Goal: Task Accomplishment & Management: Manage account settings

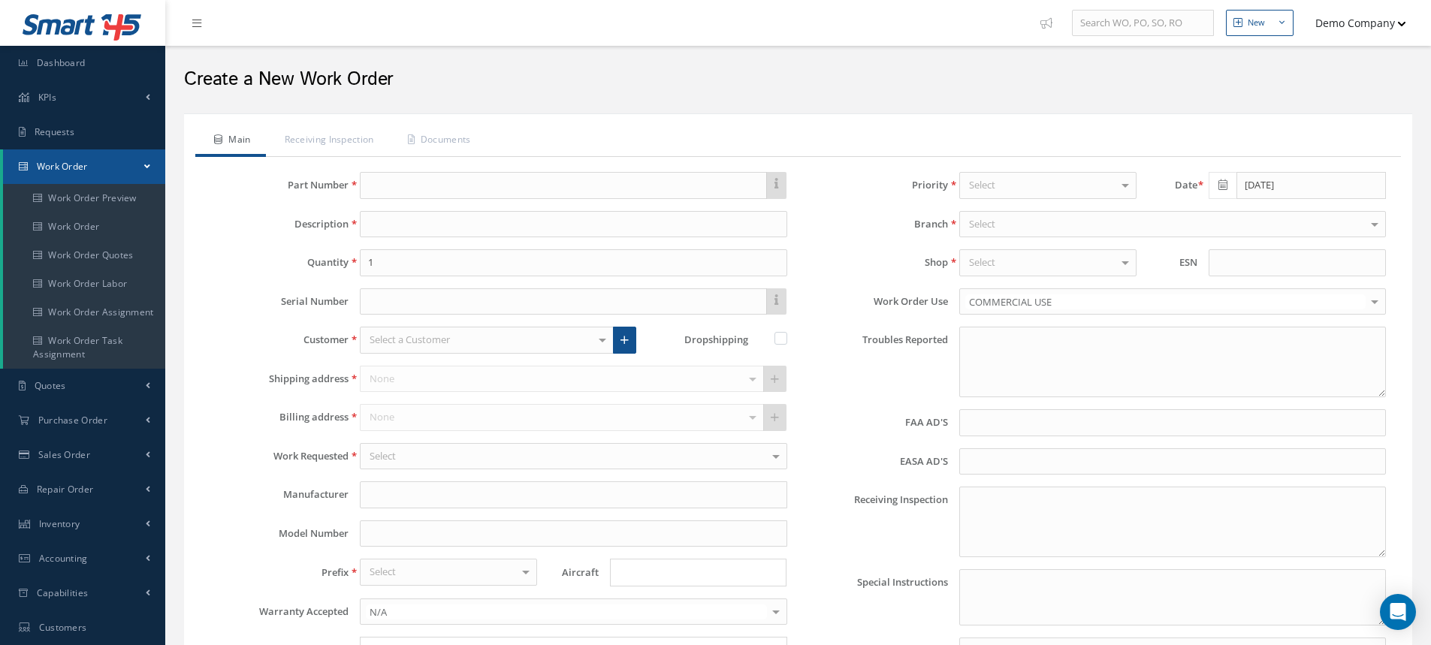
type input "faa aads"
type input "EASA ADS"
type textarea "NO VISUAL DAMAGE"
type input "[DATE]"
click at [149, 169] on span at bounding box center [147, 166] width 6 height 13
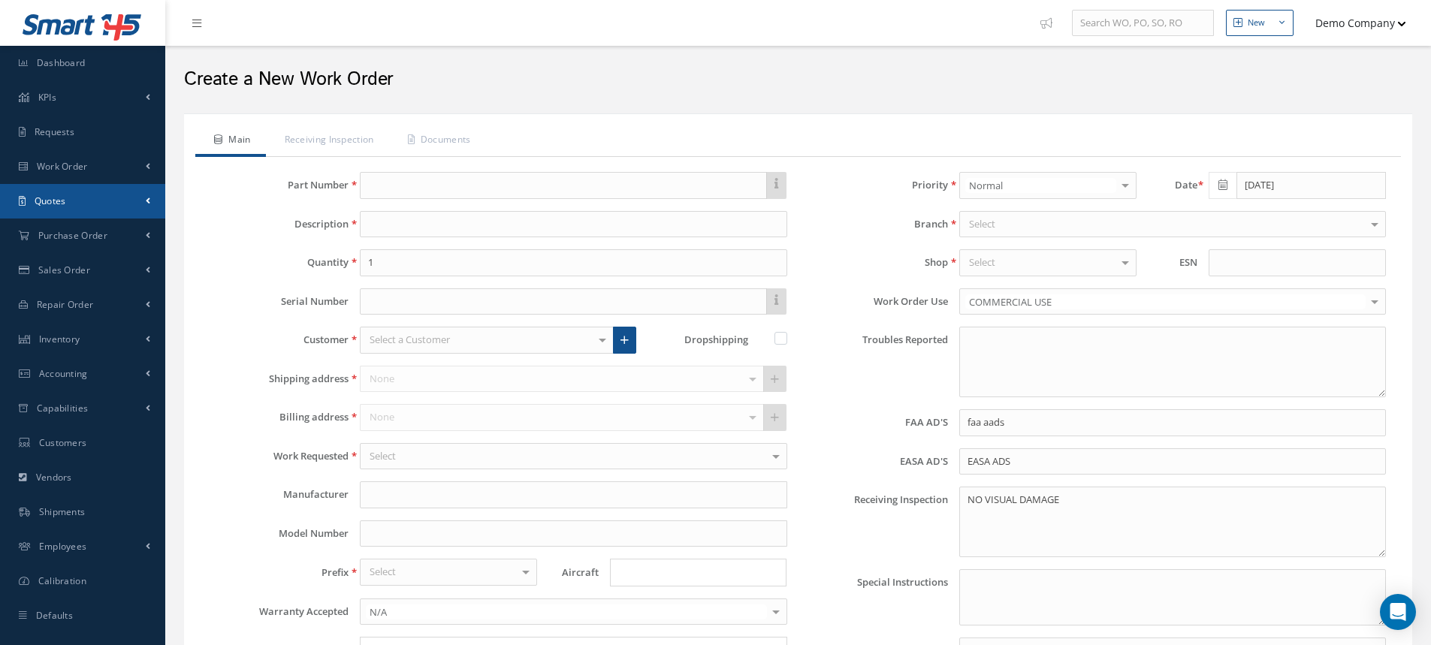
click at [118, 189] on link "Quotes" at bounding box center [82, 201] width 165 height 35
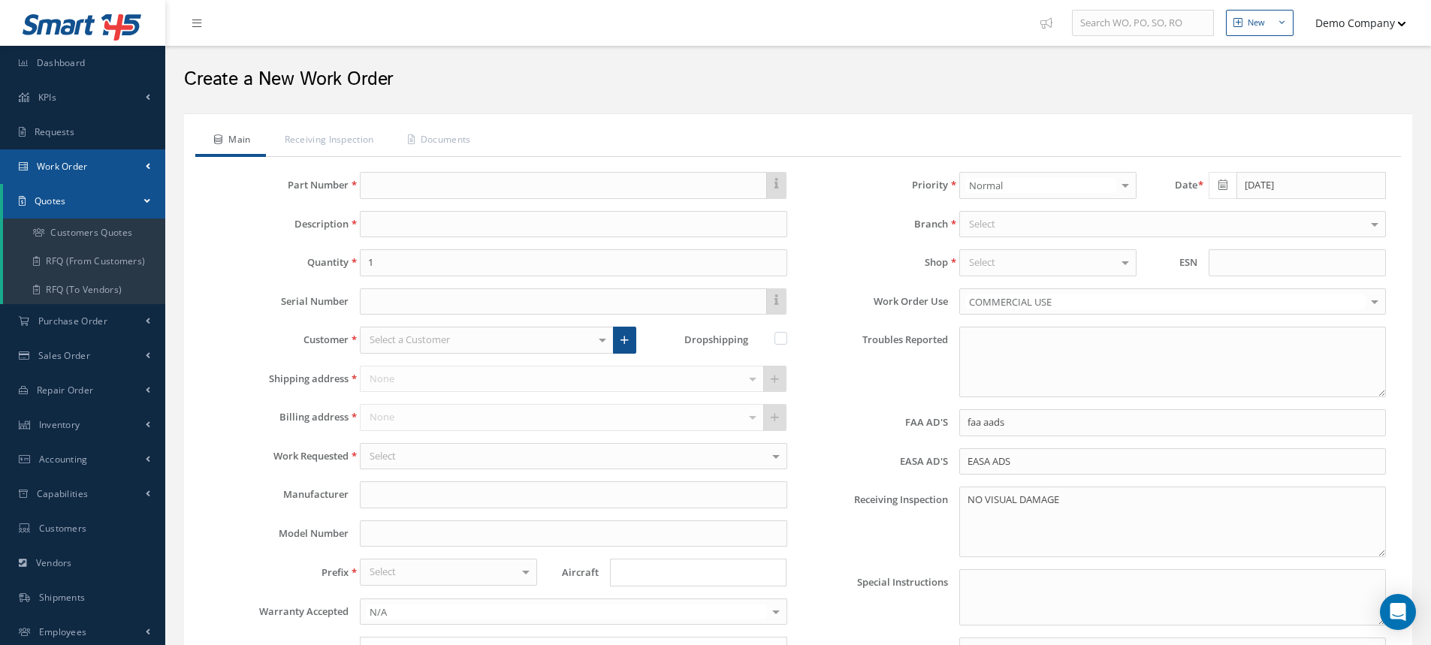
click at [123, 174] on link "Work Order" at bounding box center [82, 166] width 165 height 35
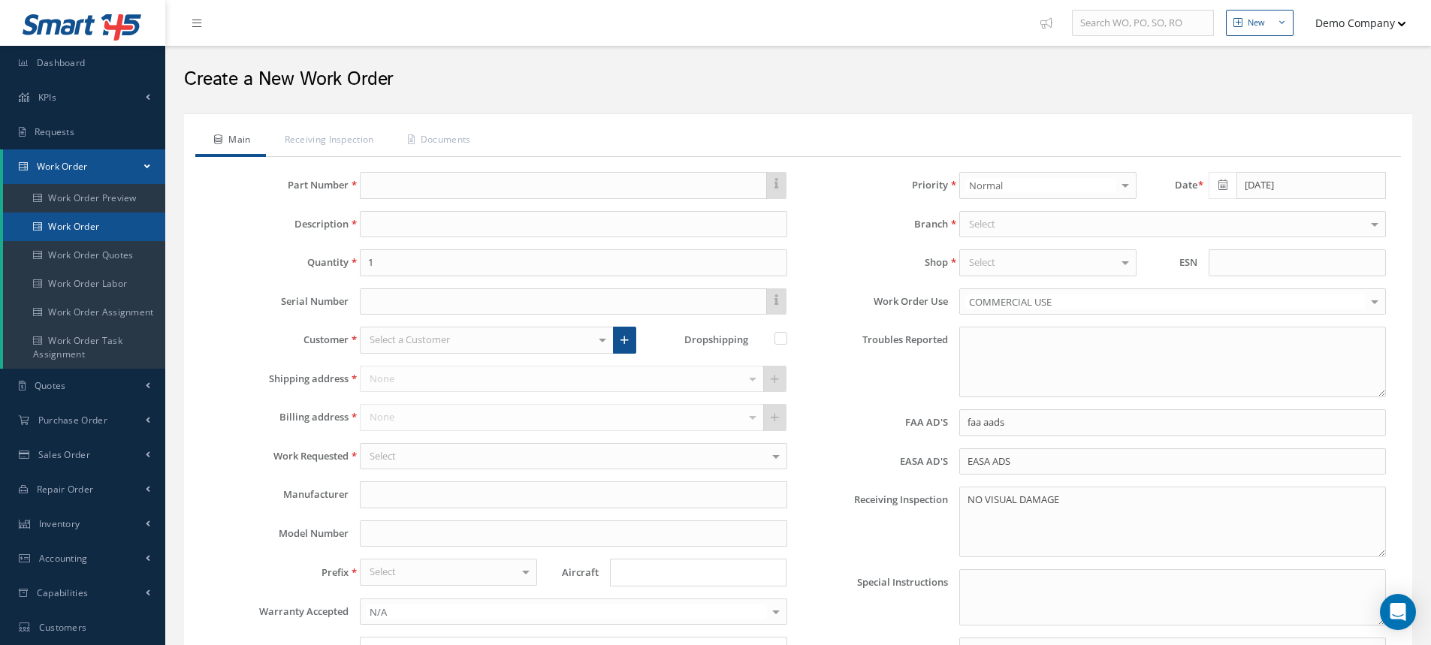
click at [100, 224] on link "Work Order" at bounding box center [84, 227] width 162 height 29
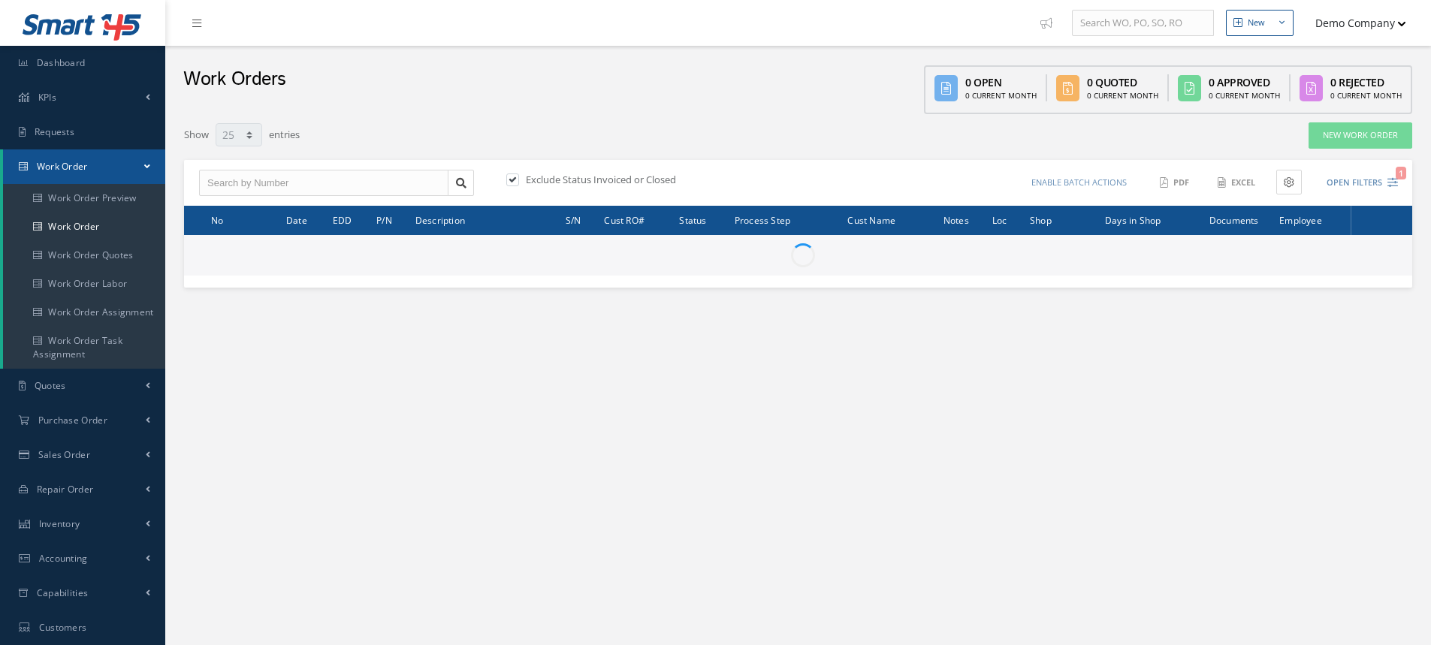
select select "25"
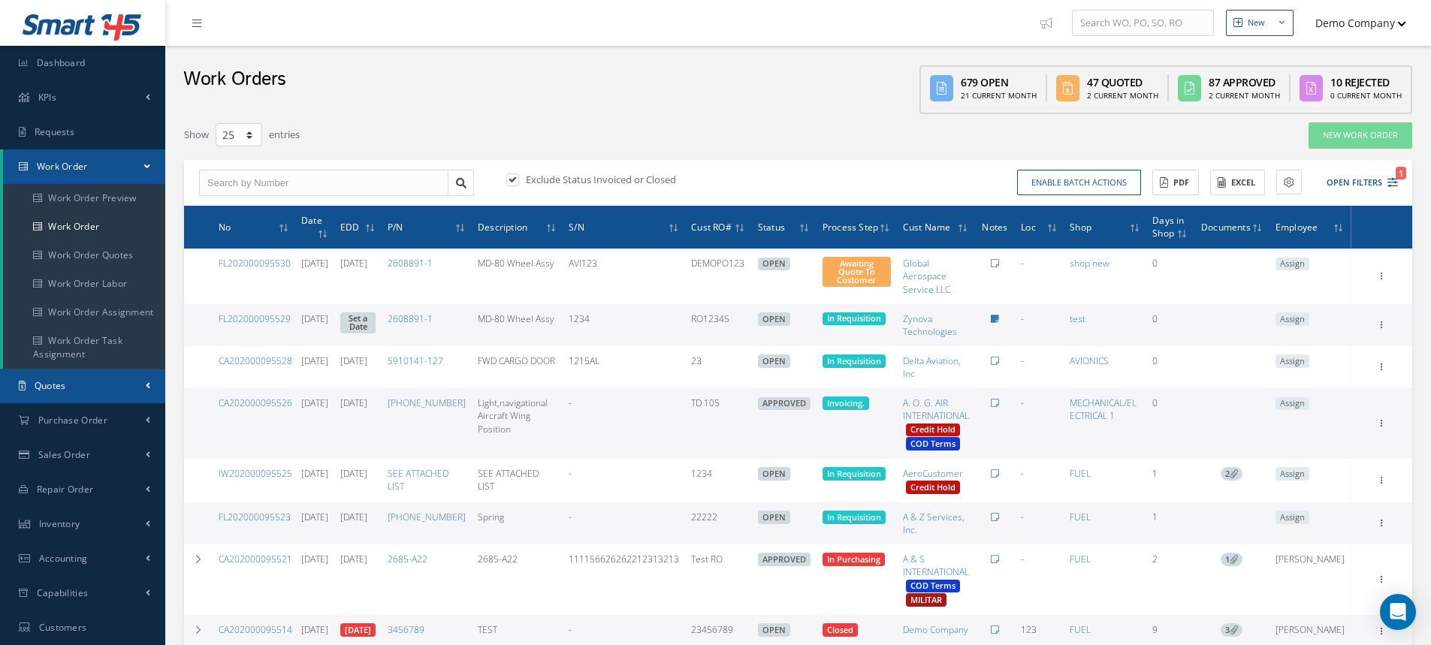
click at [96, 395] on link "Quotes" at bounding box center [82, 386] width 165 height 35
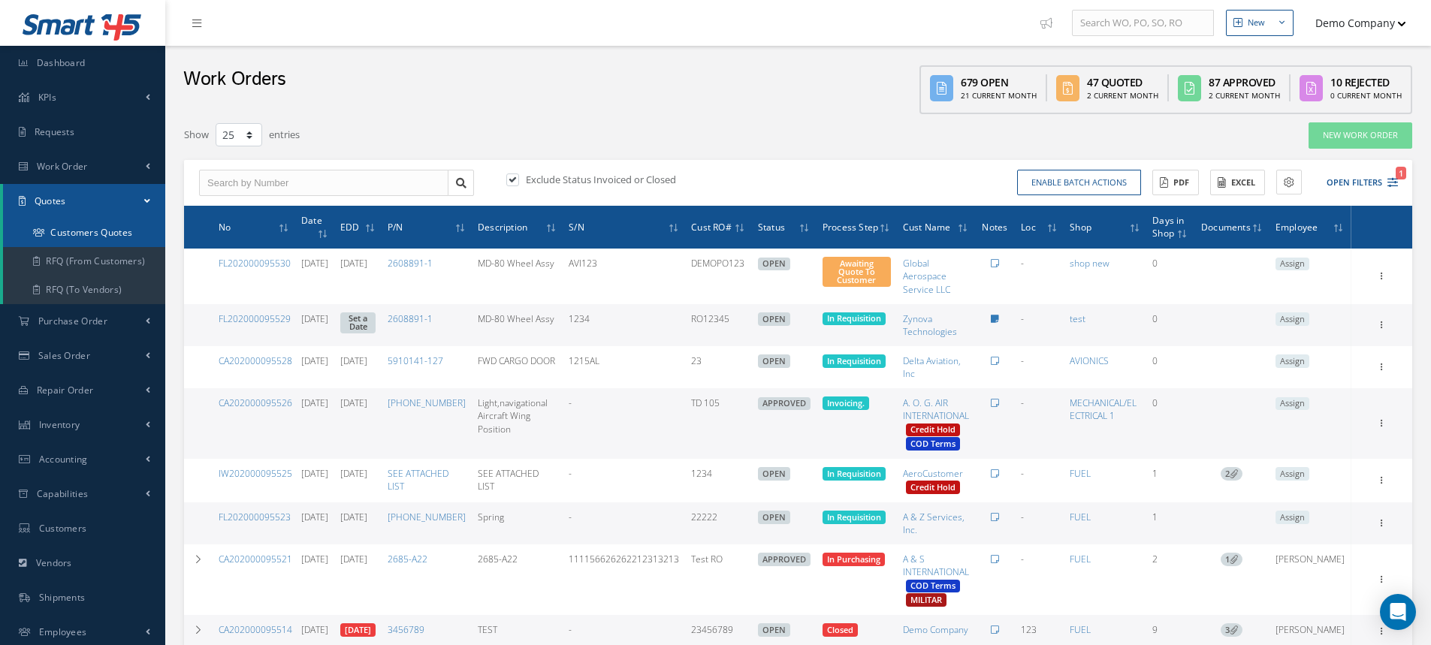
click at [65, 246] on link "Customers Quotes" at bounding box center [84, 233] width 162 height 29
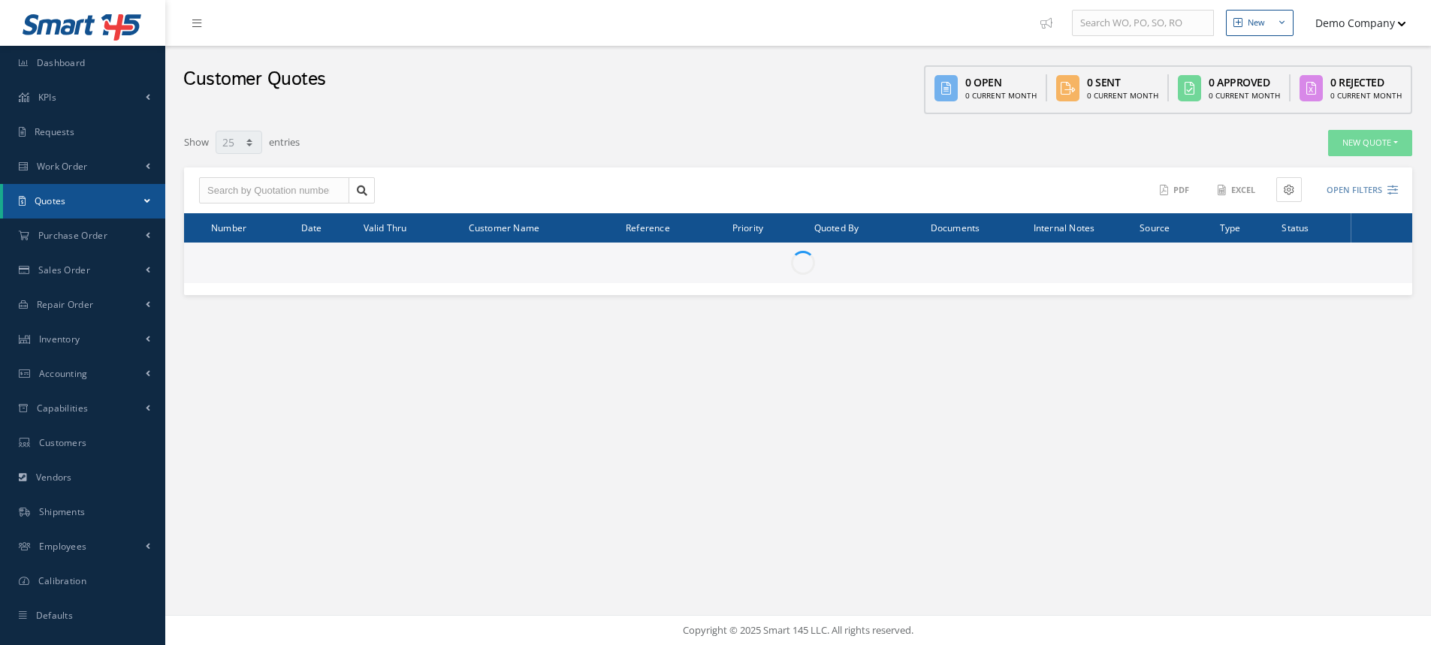
select select "25"
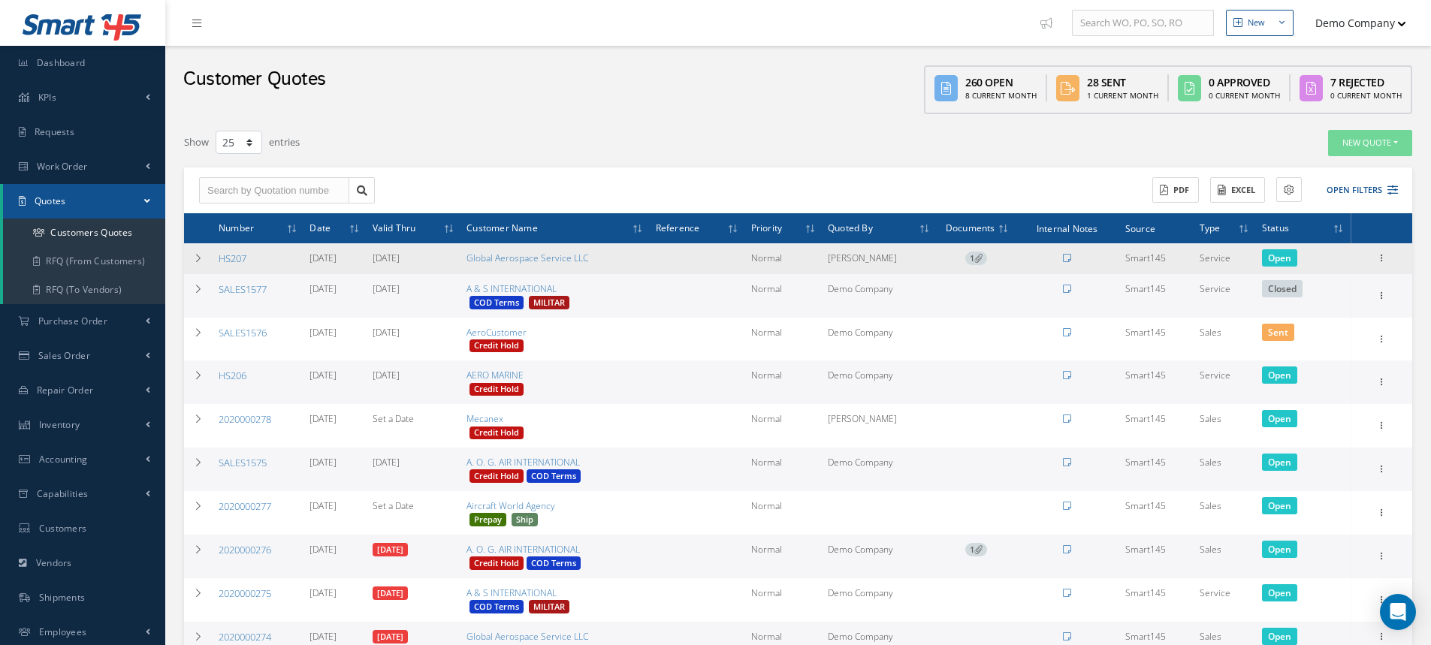
drag, startPoint x: 841, startPoint y: 261, endPoint x: 968, endPoint y: 265, distance: 127.8
click at [896, 264] on tr "HS207 09/18/2025 09/25/2025 Global Aerospace Service LLC Normal Juan Acevedo 1 …" at bounding box center [798, 258] width 1228 height 31
click at [1381, 258] on icon at bounding box center [1381, 257] width 15 height 12
click at [193, 257] on icon at bounding box center [198, 258] width 11 height 9
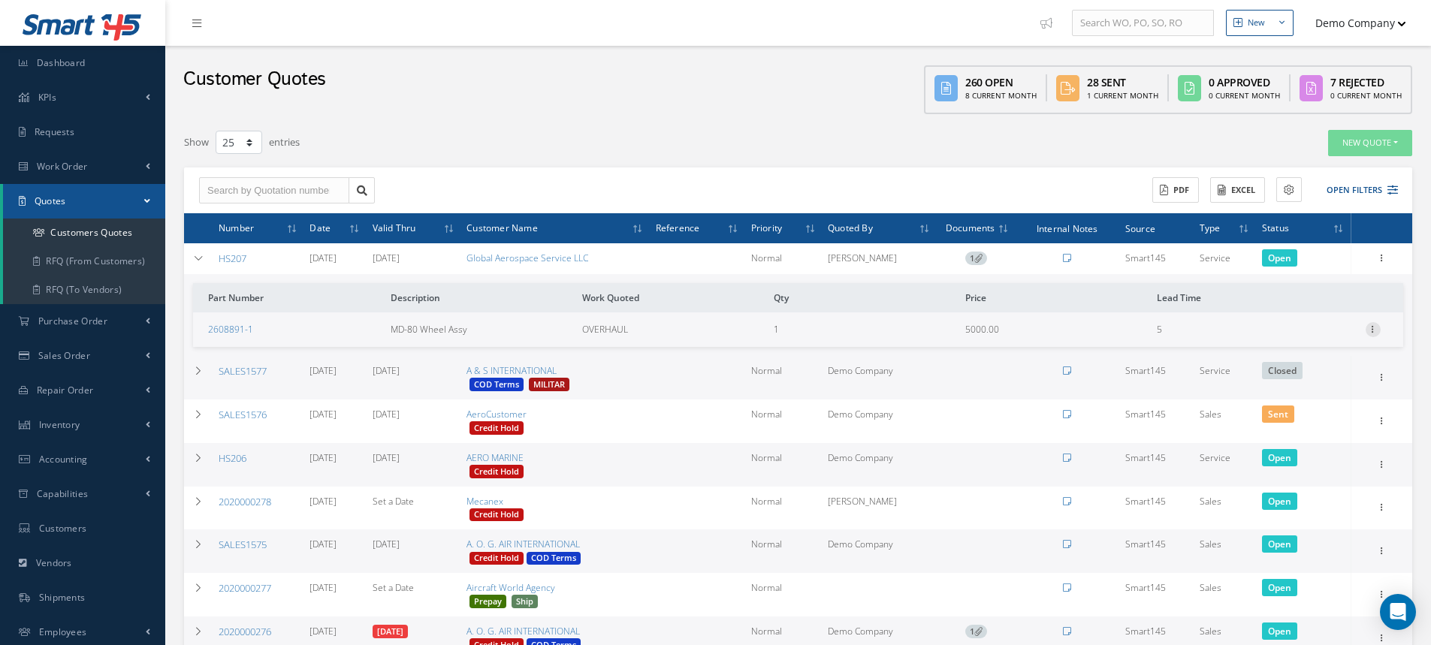
click at [1372, 329] on icon at bounding box center [1373, 328] width 15 height 12
